Goal: Navigation & Orientation: Understand site structure

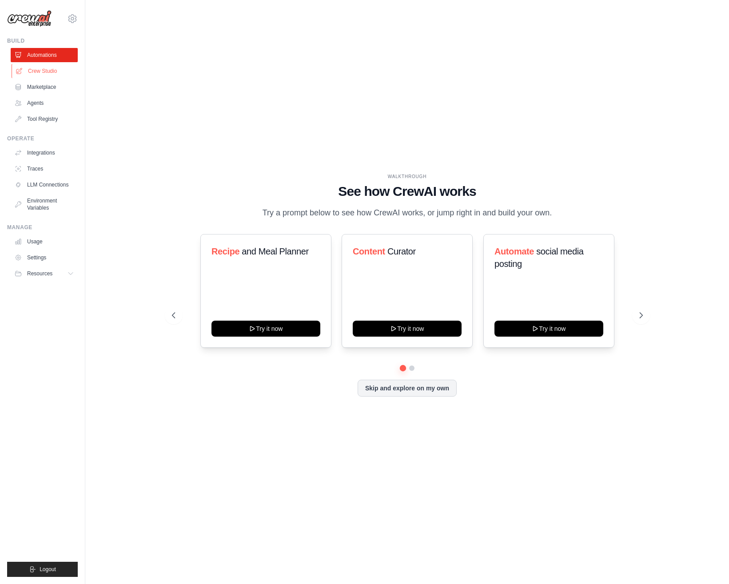
click at [36, 72] on link "Crew Studio" at bounding box center [45, 71] width 67 height 14
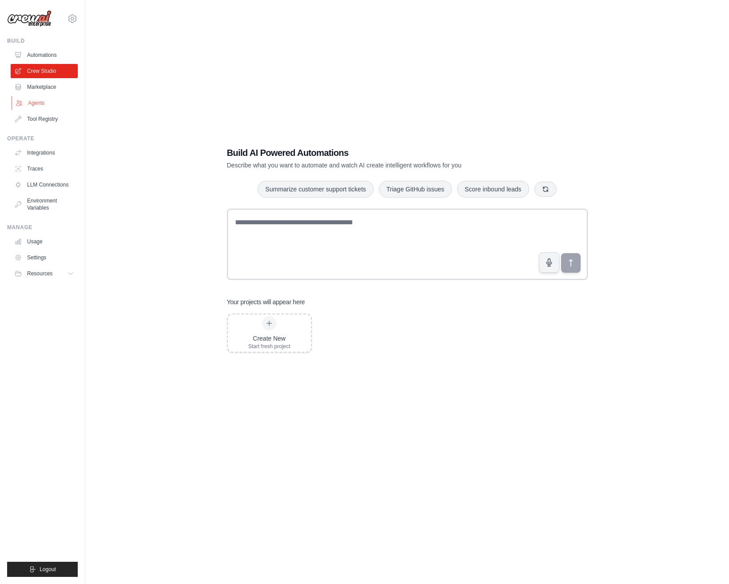
click at [40, 101] on link "Agents" at bounding box center [45, 103] width 67 height 14
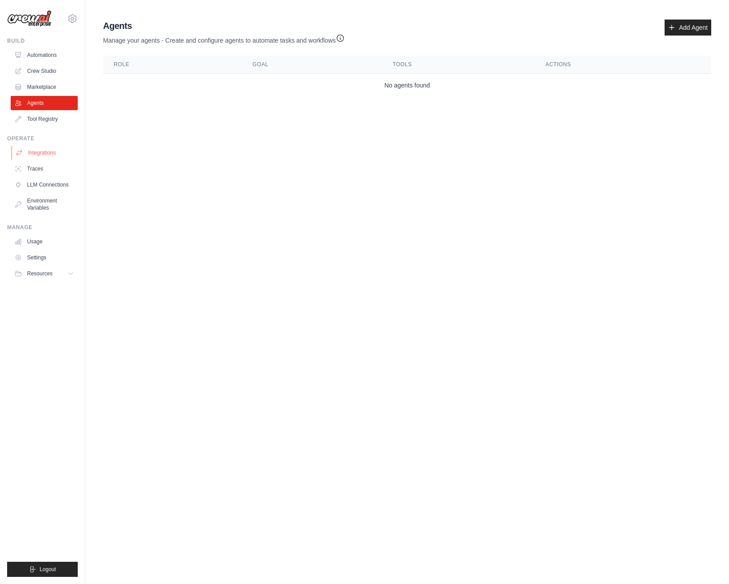
click at [38, 150] on link "Integrations" at bounding box center [45, 153] width 67 height 14
